Goal: Transaction & Acquisition: Purchase product/service

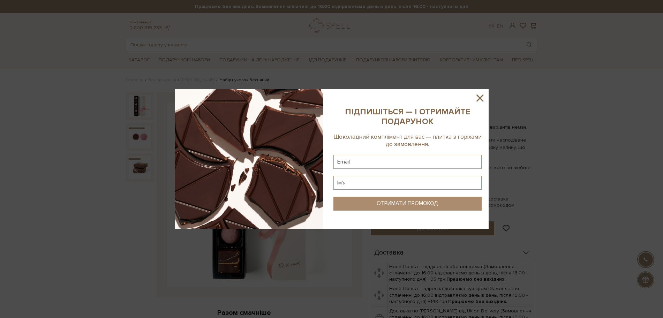
click at [481, 98] on icon at bounding box center [480, 98] width 12 height 12
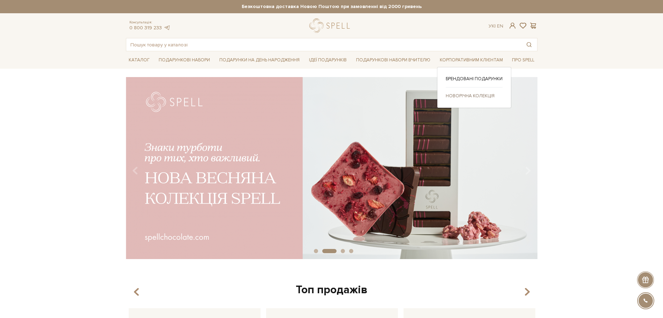
click at [467, 94] on link "Новорічна колекція" at bounding box center [474, 96] width 57 height 6
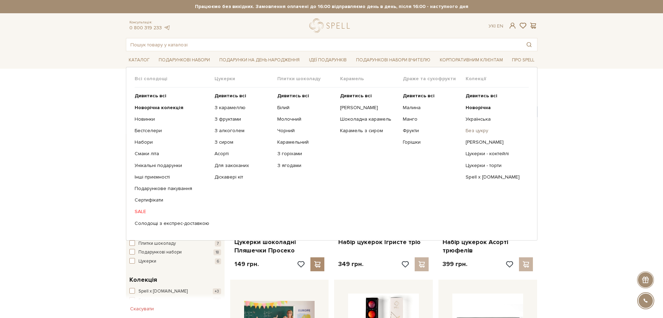
click at [483, 128] on link "Без цукру" at bounding box center [495, 131] width 58 height 6
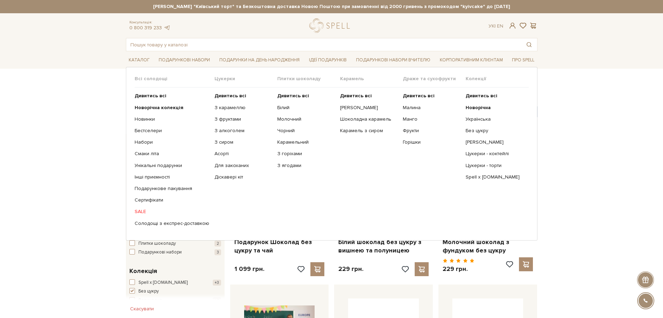
click at [139, 210] on link "SALE" at bounding box center [172, 212] width 75 height 6
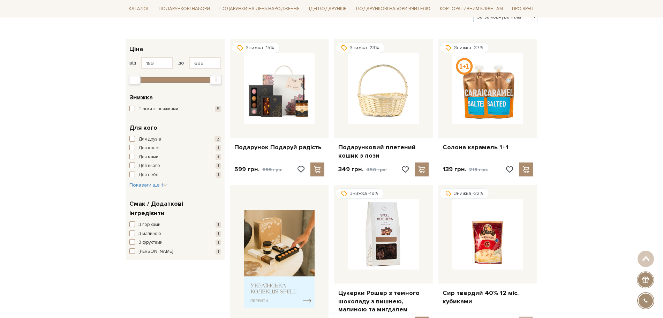
scroll to position [87, 0]
